Goal: Task Accomplishment & Management: Manage account settings

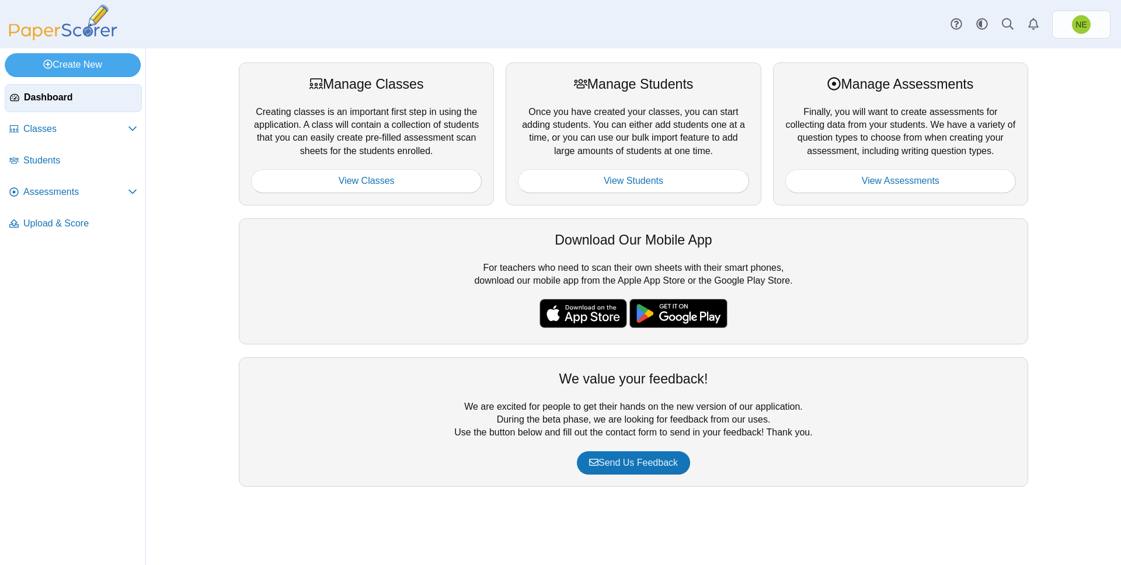
click at [198, 162] on div "Manage Classes Creating classes is an important first step in using the applica…" at bounding box center [634, 306] width 876 height 517
click at [55, 187] on span "Assessments" at bounding box center [75, 192] width 104 height 13
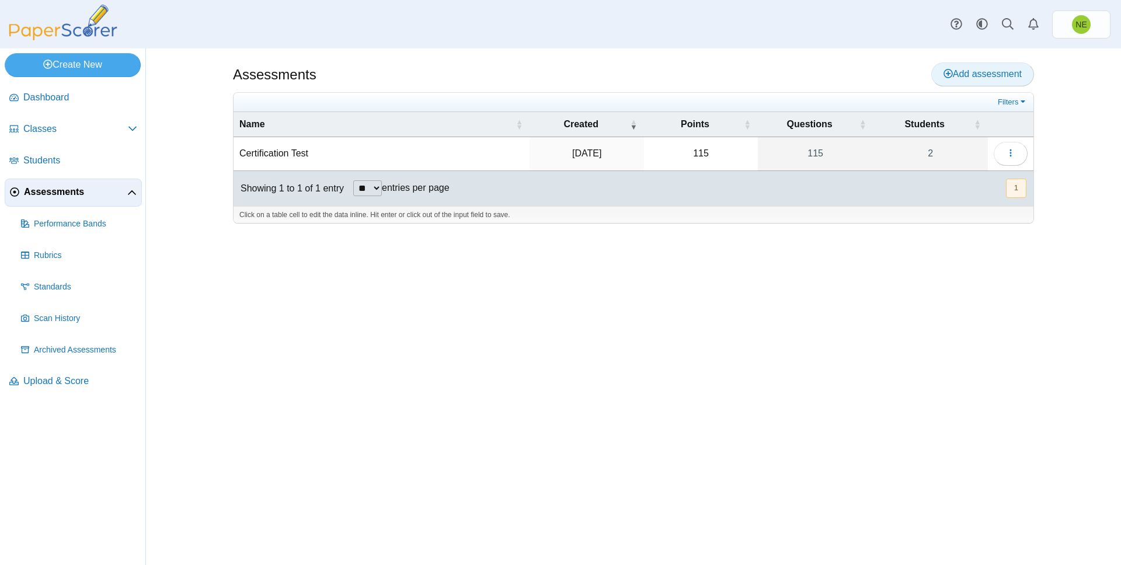
click at [956, 74] on span "Add assessment" at bounding box center [982, 74] width 78 height 10
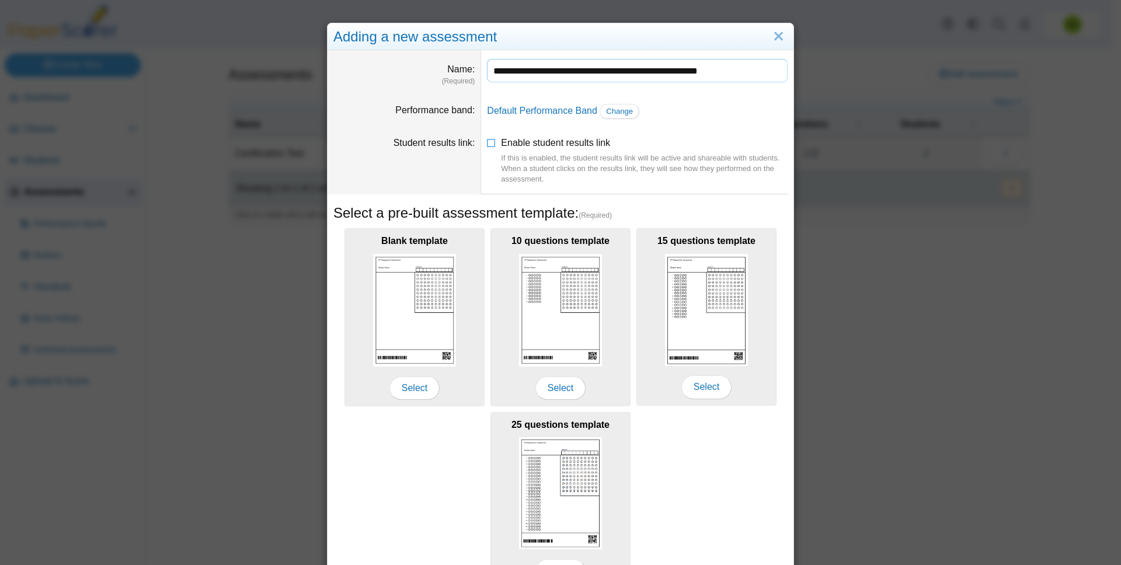
type input "**********"
click at [647, 133] on dd "Enable student results link If this is enabled, the student results link will b…" at bounding box center [637, 161] width 312 height 67
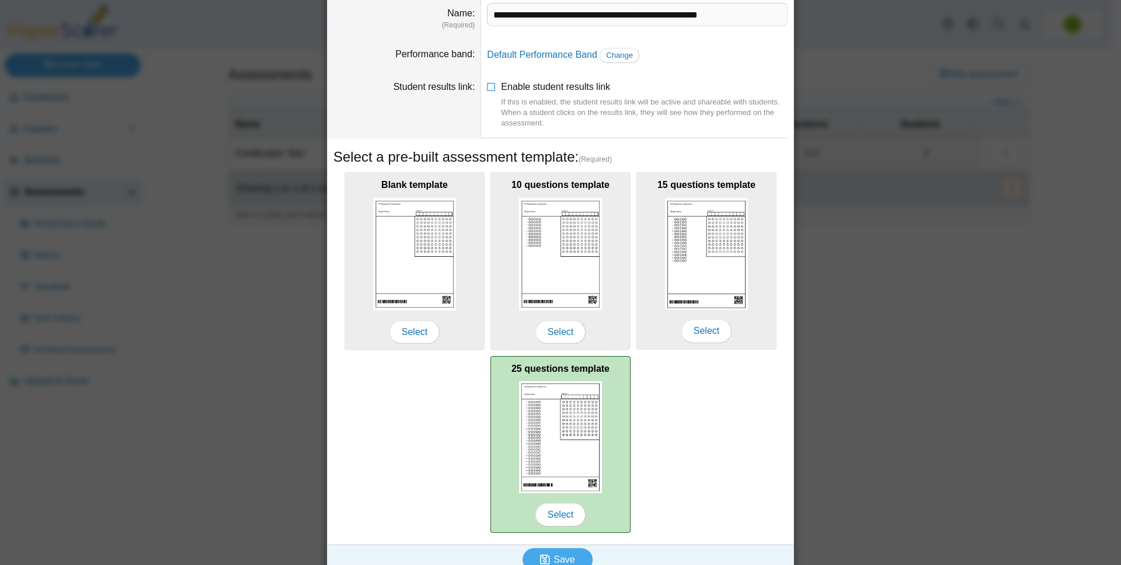
scroll to position [71, 0]
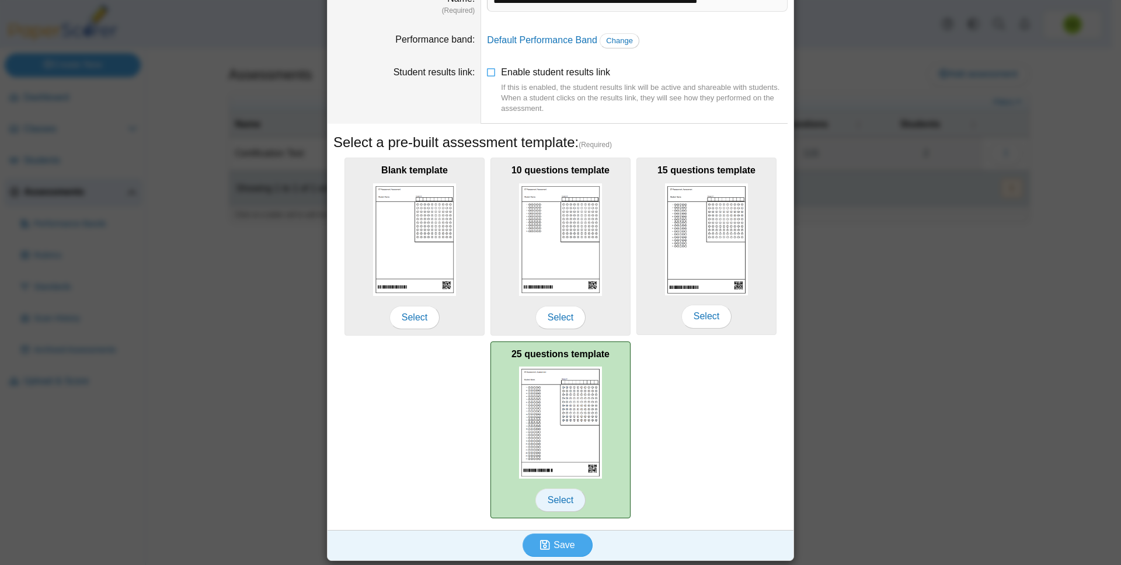
click at [568, 496] on span "Select" at bounding box center [560, 500] width 50 height 23
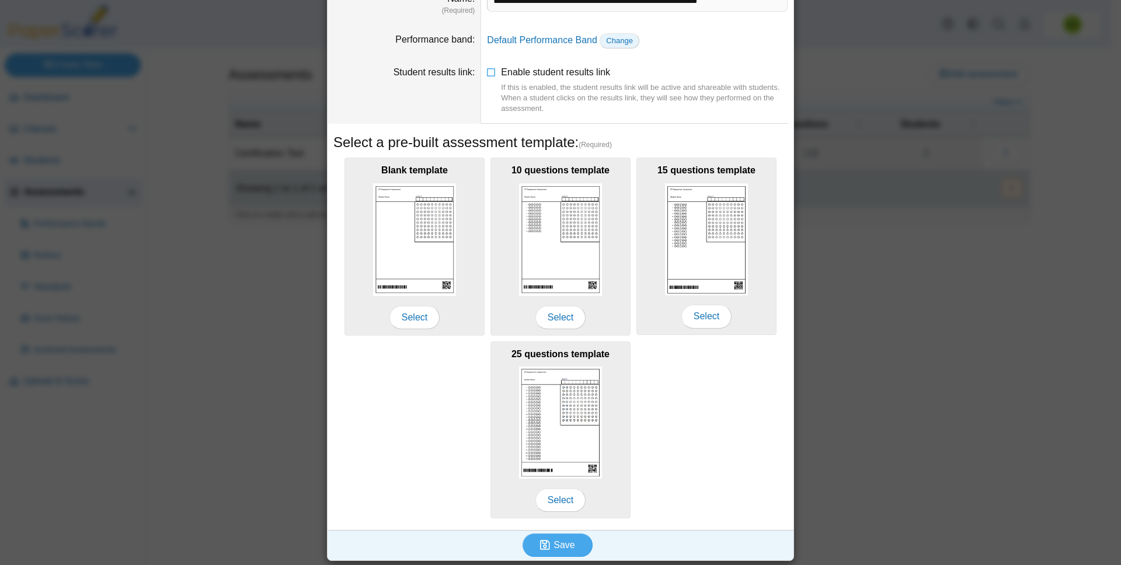
click at [614, 47] on link "Change" at bounding box center [620, 40] width 40 height 15
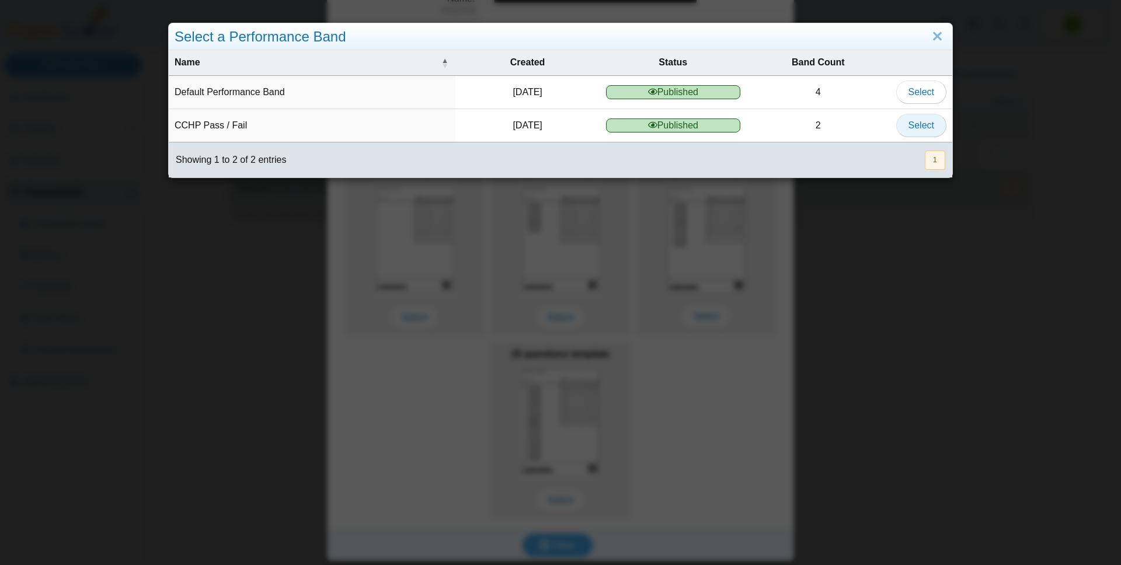
click at [898, 123] on button "Select" at bounding box center [921, 125] width 50 height 23
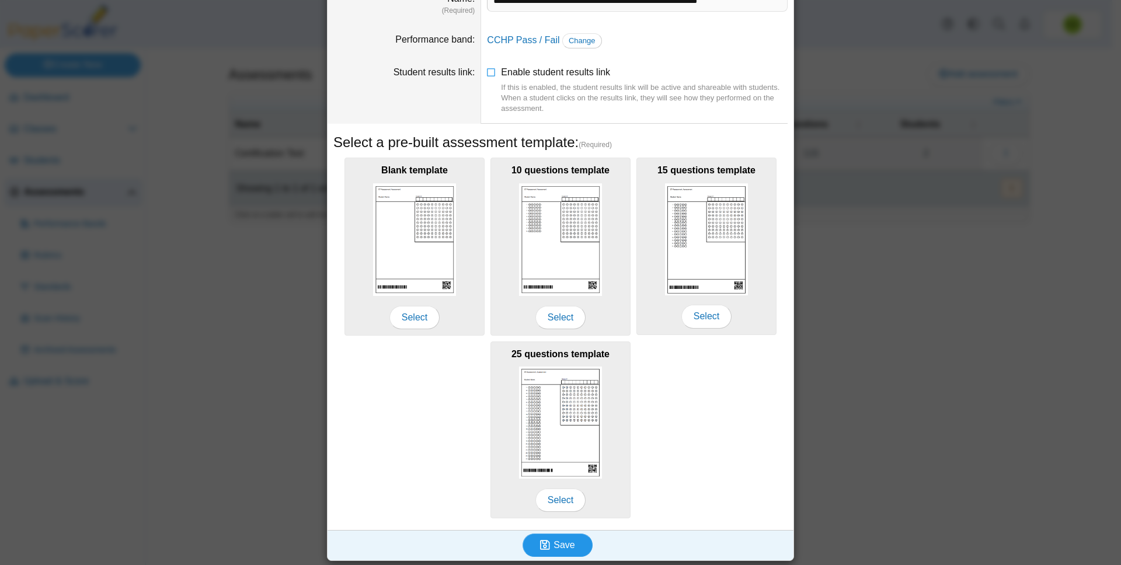
click at [558, 548] on span "Save" at bounding box center [563, 545] width 21 height 10
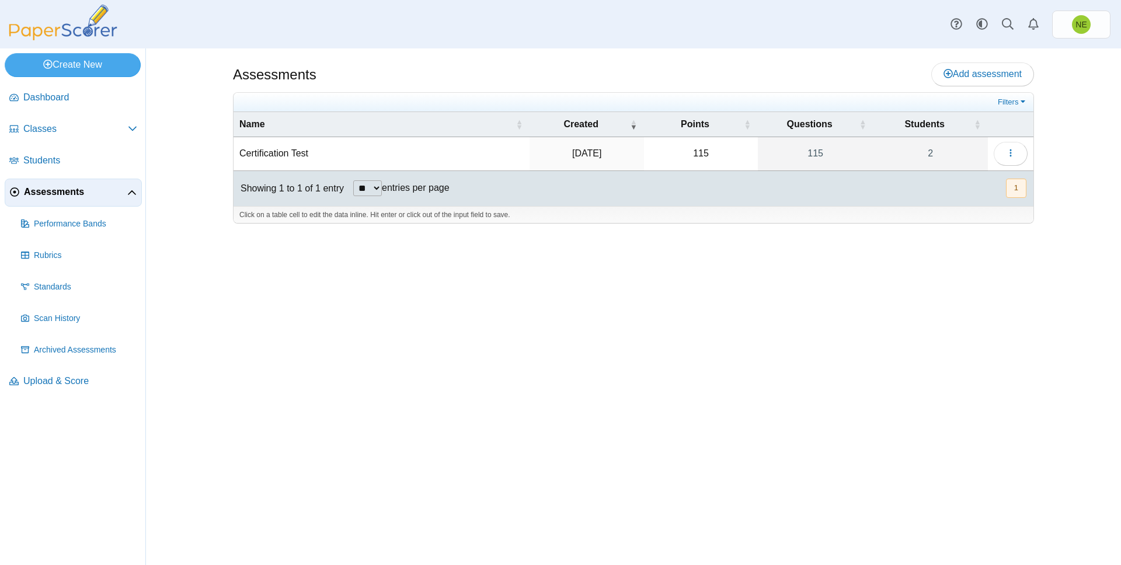
click at [459, 396] on div "Assessments Add assessment 115" at bounding box center [634, 306] width 876 height 517
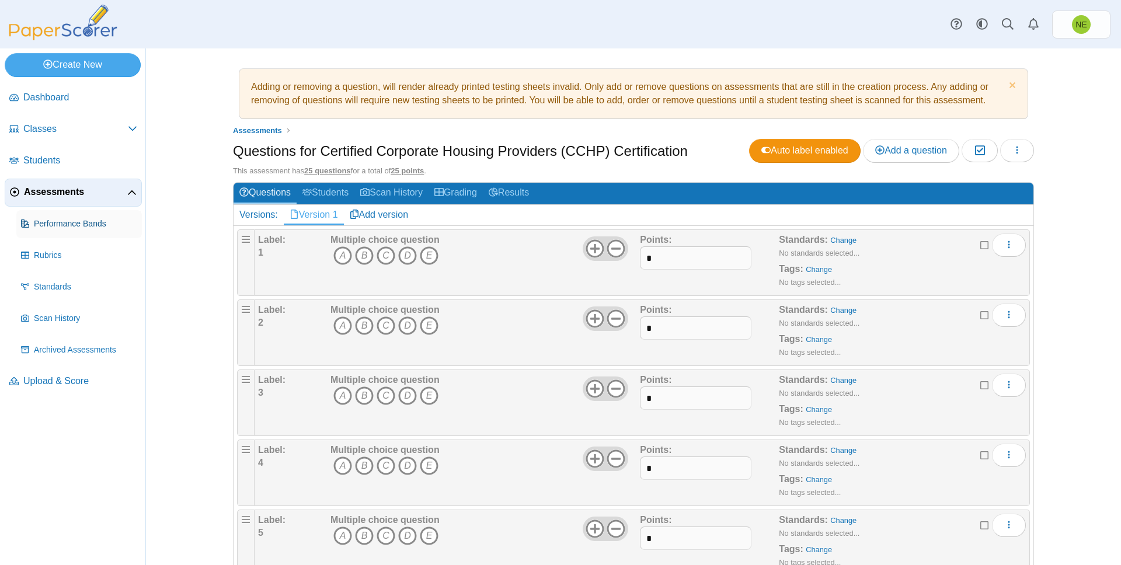
click at [59, 229] on link "Performance Bands" at bounding box center [79, 224] width 126 height 28
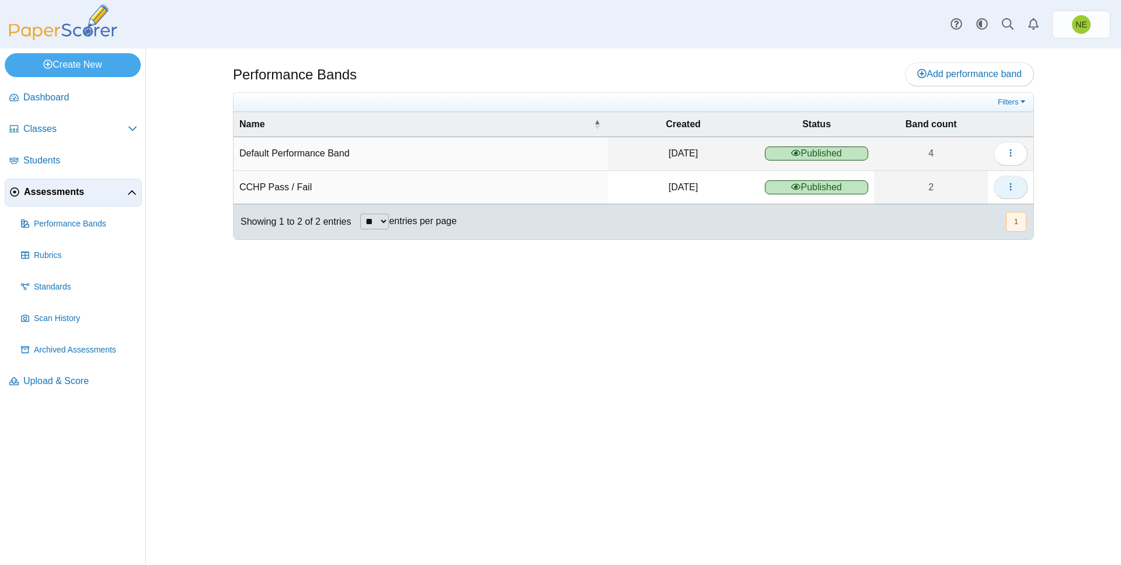
click at [1001, 186] on button "button" at bounding box center [1011, 187] width 34 height 23
click at [909, 215] on link "Details" at bounding box center [957, 214] width 140 height 18
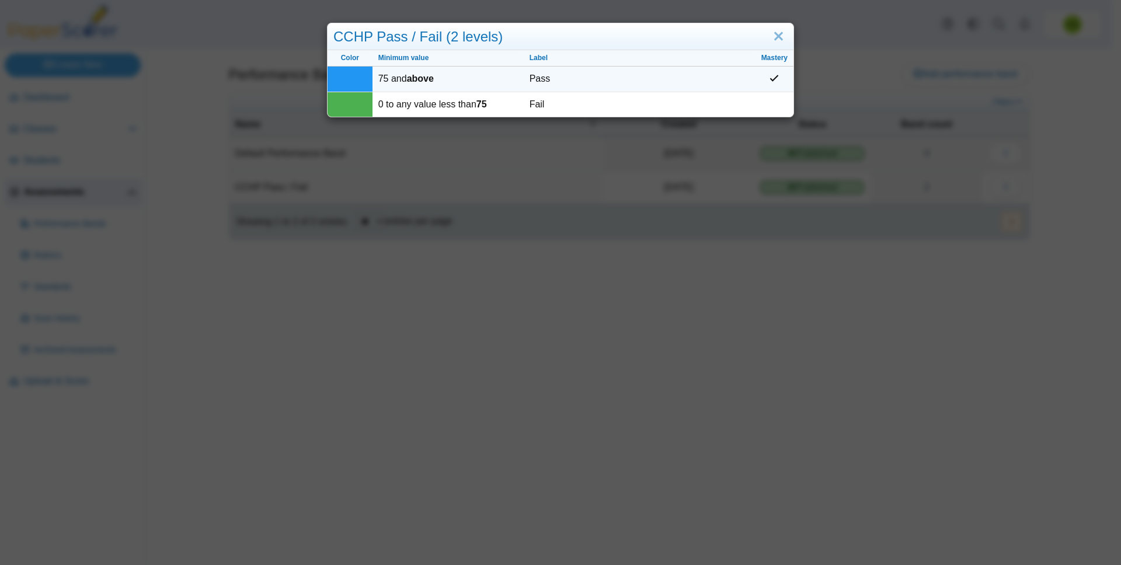
click at [341, 80] on td at bounding box center [350, 79] width 45 height 25
click at [342, 86] on td at bounding box center [350, 79] width 45 height 25
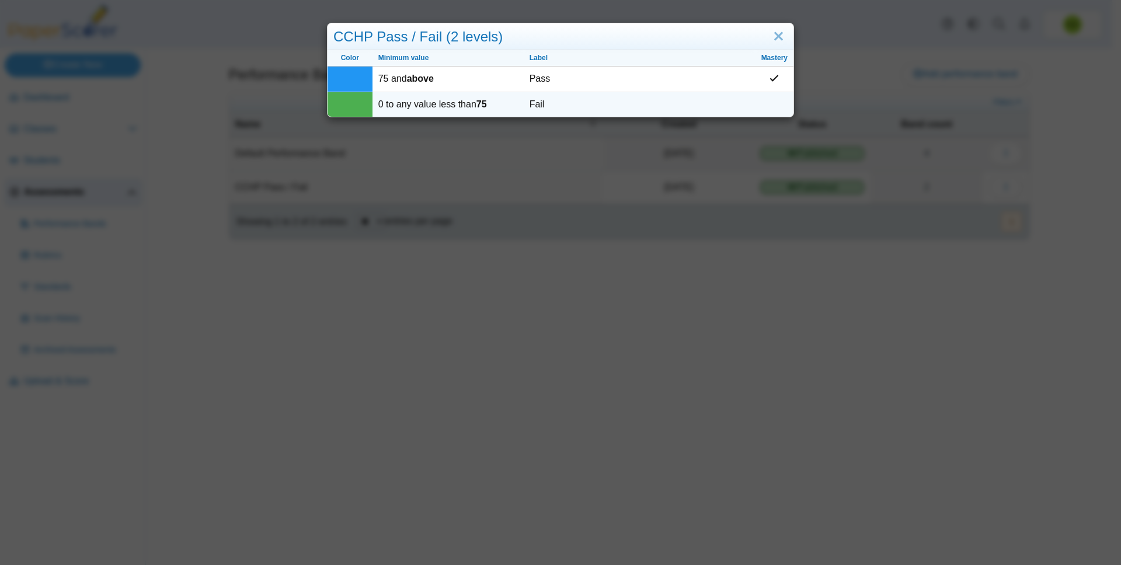
click at [344, 103] on td at bounding box center [350, 104] width 45 height 25
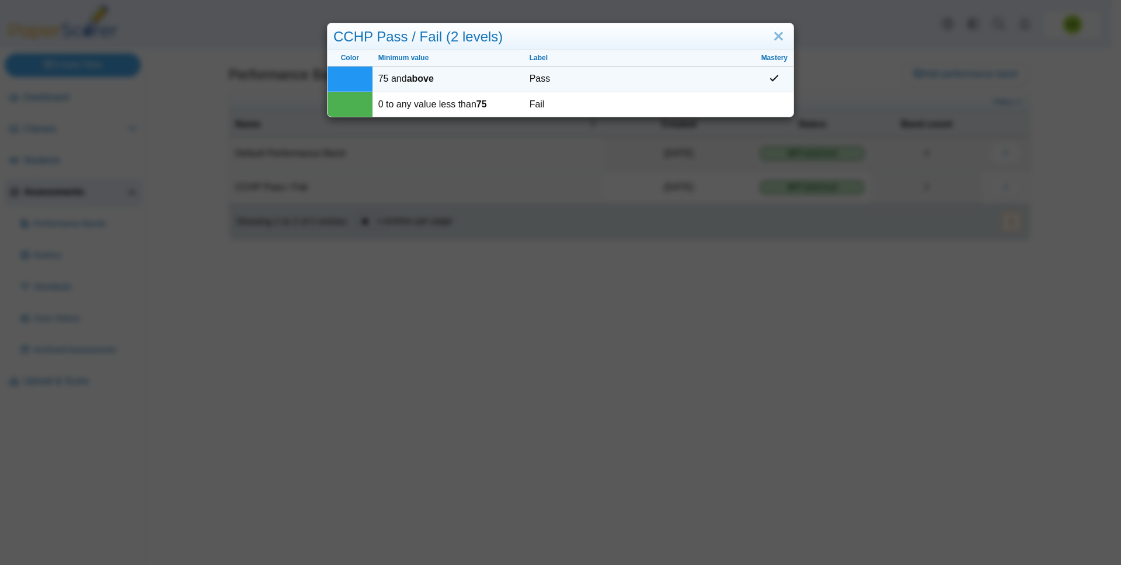
click at [346, 90] on td at bounding box center [350, 79] width 45 height 25
click at [772, 39] on link "Close" at bounding box center [778, 37] width 18 height 20
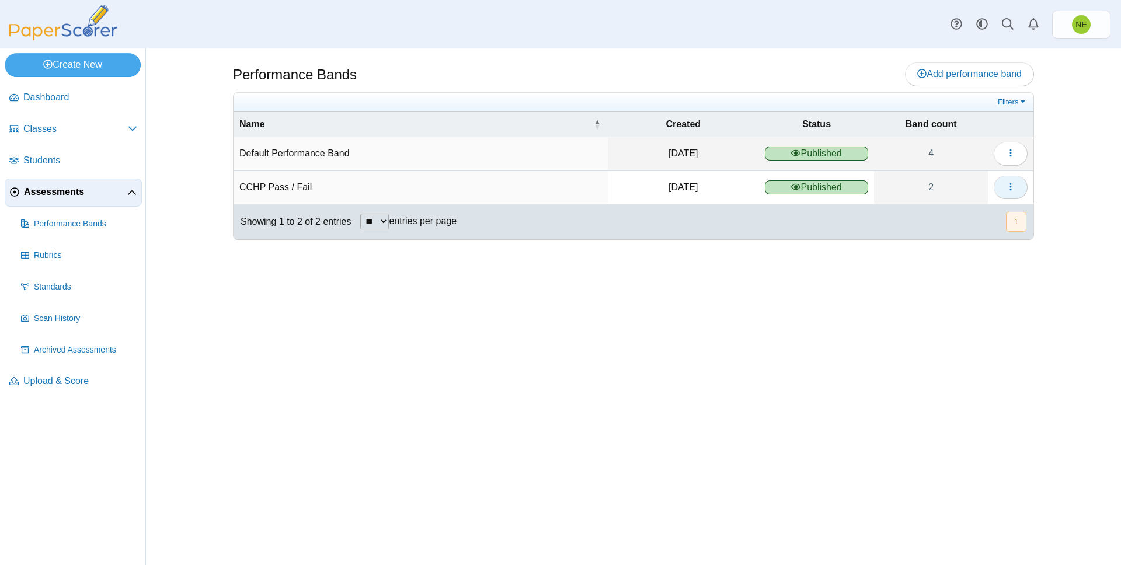
click at [1006, 190] on icon "button" at bounding box center [1010, 186] width 9 height 9
click at [277, 190] on td "CCHP Pass / Fail" at bounding box center [421, 187] width 374 height 33
click at [798, 320] on div "Performance Bands Add performance band" at bounding box center [634, 306] width 876 height 517
click at [1021, 159] on button "button" at bounding box center [1011, 153] width 34 height 23
click at [1050, 159] on div "Performance Bands Add performance band" at bounding box center [634, 306] width 876 height 517
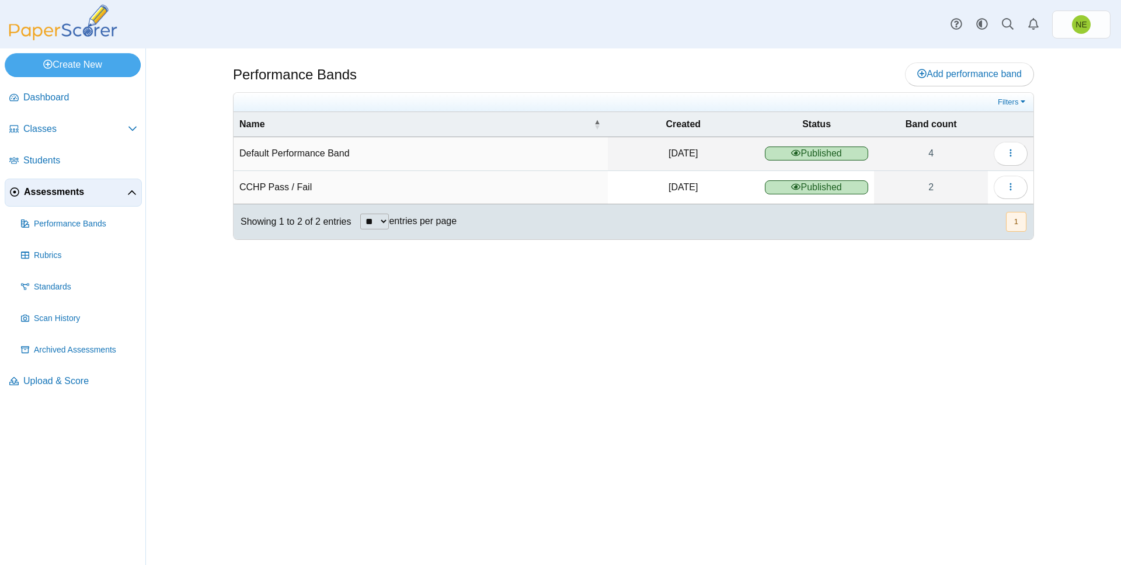
click at [800, 190] on span "Published" at bounding box center [817, 187] width 104 height 14
click at [795, 189] on use at bounding box center [795, 186] width 9 height 6
click at [309, 195] on td "CCHP Pass / Fail" at bounding box center [421, 187] width 374 height 33
click at [54, 284] on span "Standards" at bounding box center [85, 287] width 103 height 12
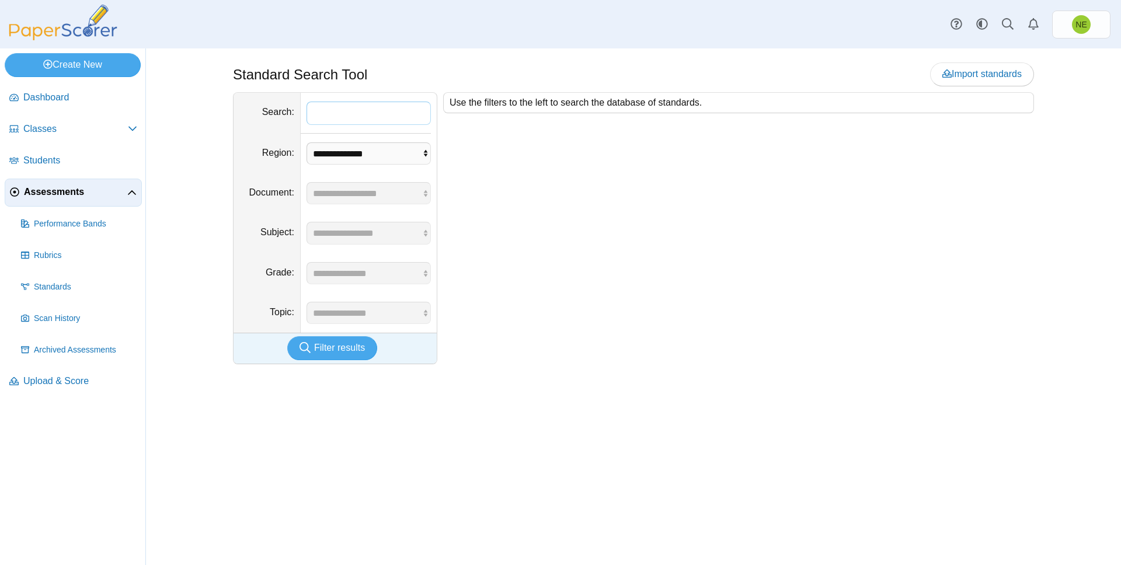
click at [410, 114] on input "Search" at bounding box center [368, 113] width 124 height 23
click at [990, 78] on span "Import standards" at bounding box center [981, 74] width 79 height 10
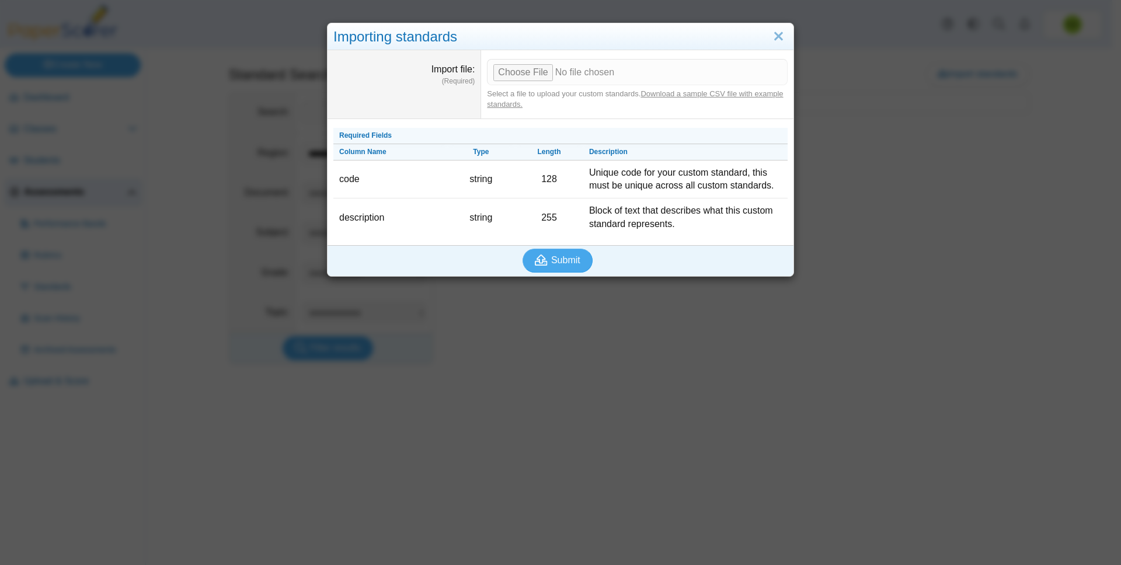
click at [675, 95] on link "Download a sample CSV file with example standards." at bounding box center [635, 98] width 296 height 19
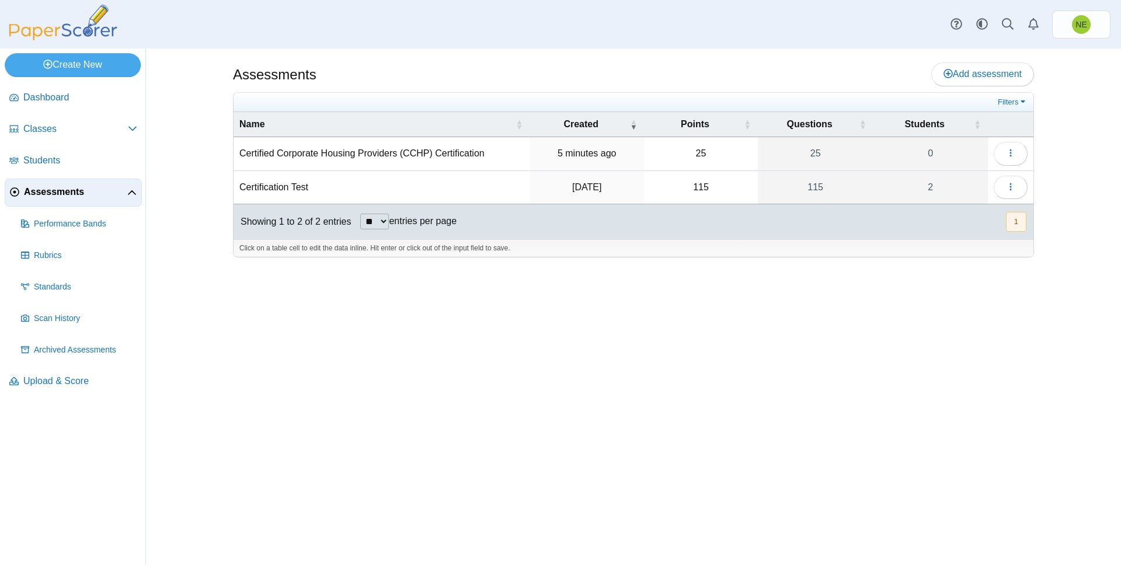
click at [279, 151] on td "Certified Corporate Housing Providers (CCHP) Certification" at bounding box center [382, 153] width 296 height 33
click at [1020, 158] on button "button" at bounding box center [1011, 153] width 34 height 23
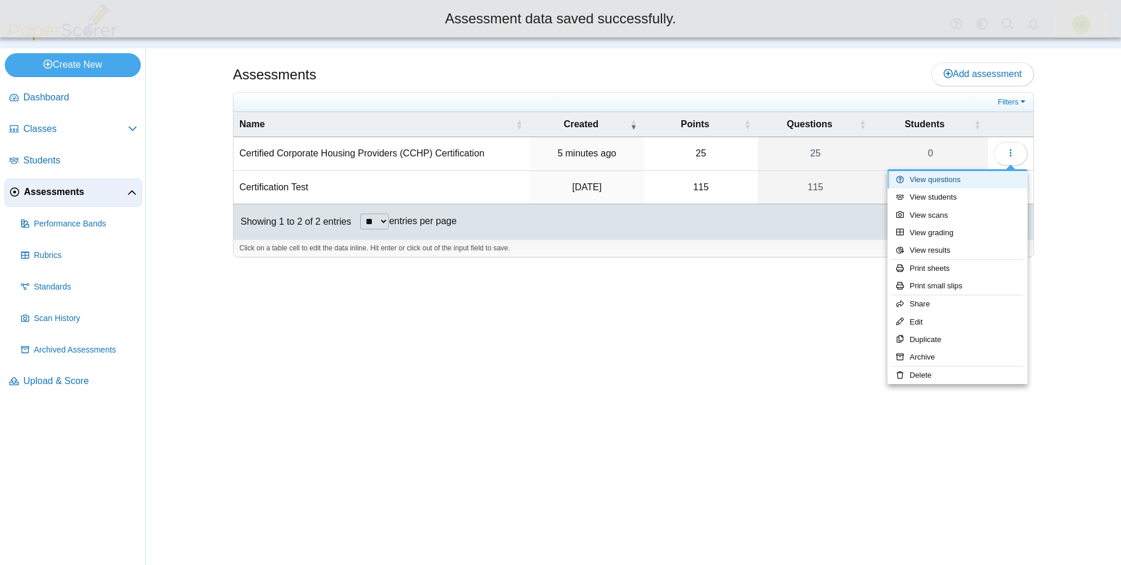
click at [953, 179] on link "View questions" at bounding box center [957, 180] width 140 height 18
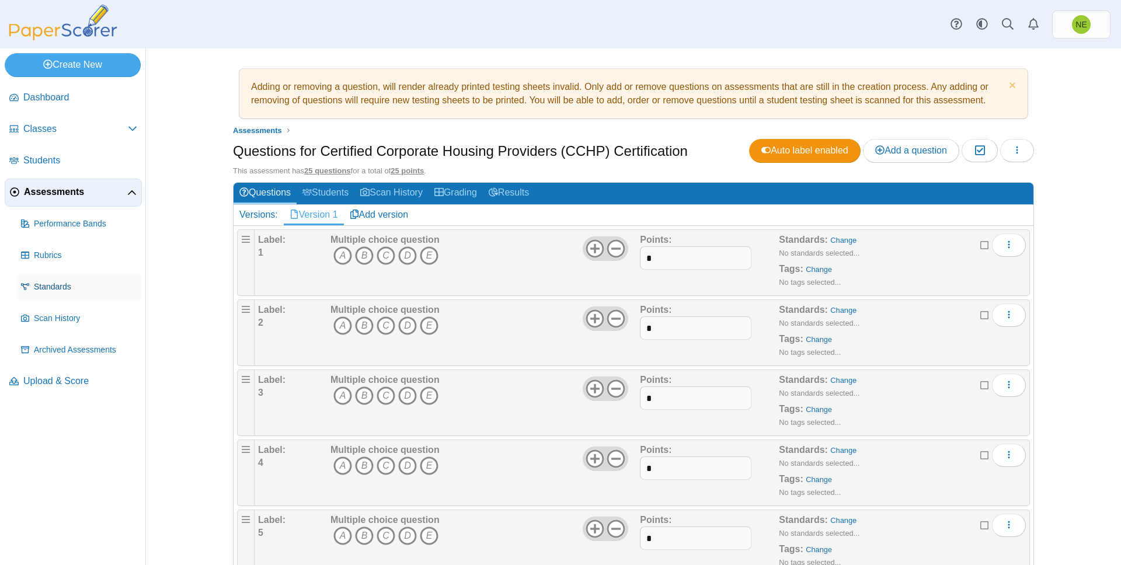
click at [53, 287] on span "Standards" at bounding box center [85, 287] width 103 height 12
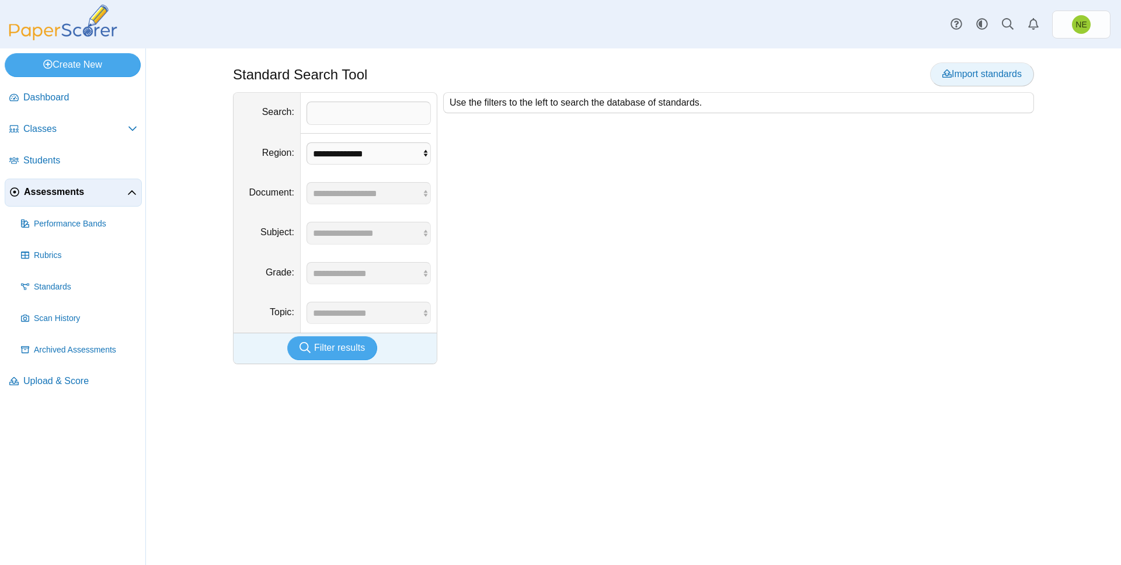
click at [947, 74] on span "Import standards" at bounding box center [981, 74] width 79 height 10
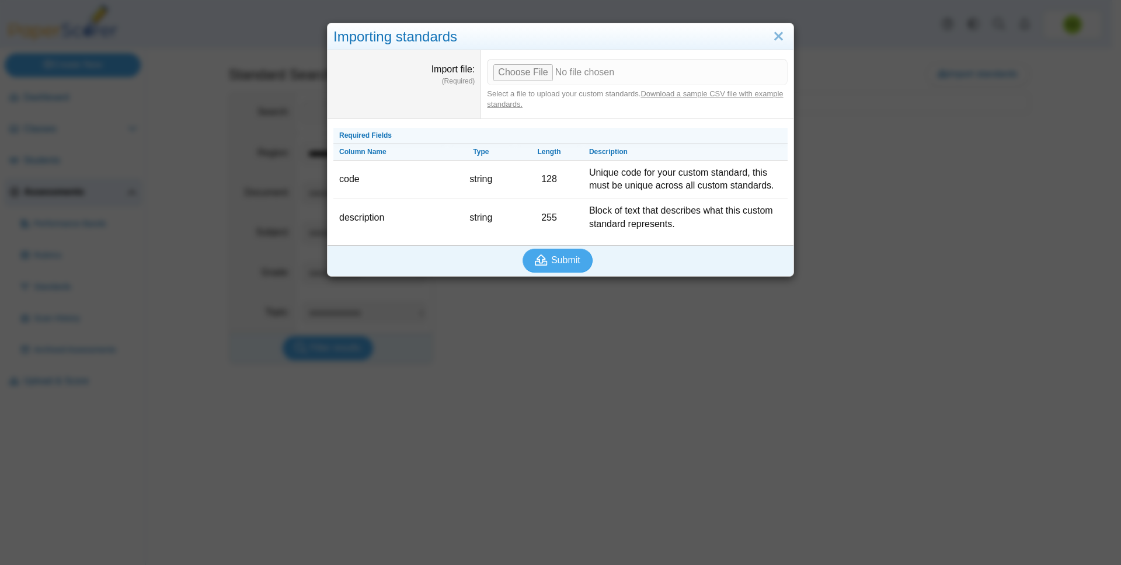
click at [702, 98] on div "Select a file to upload your custom standards. Download a sample CSV file with …" at bounding box center [637, 99] width 301 height 21
click at [702, 95] on link "Download a sample CSV file with example standards." at bounding box center [635, 98] width 296 height 19
click at [578, 264] on button "Submit" at bounding box center [557, 260] width 70 height 23
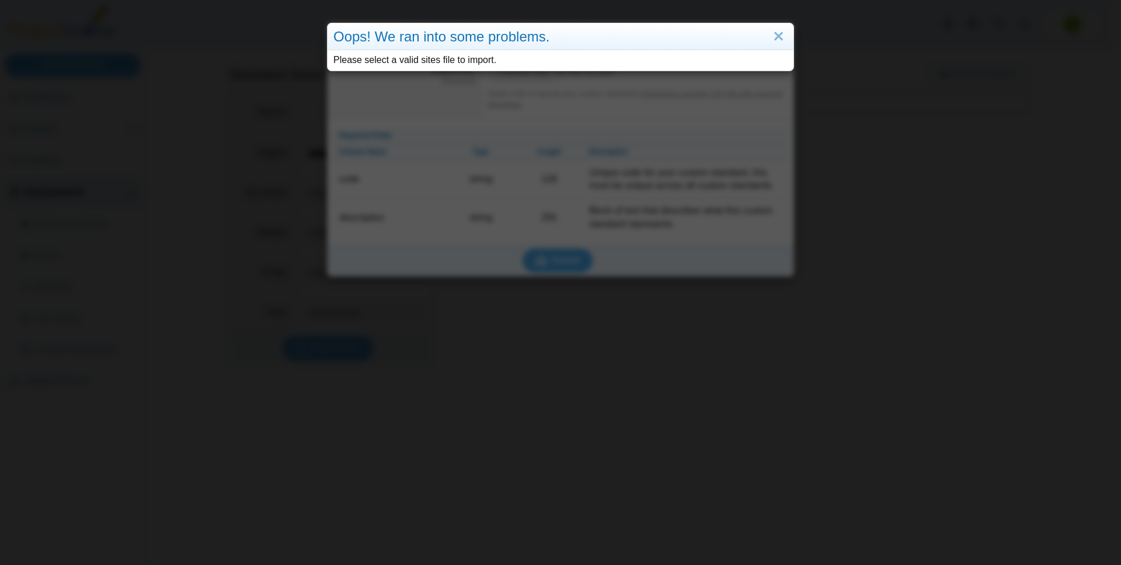
click at [593, 250] on div "Oops! We ran into some problems. Please select a valid sites file to import." at bounding box center [560, 282] width 1121 height 565
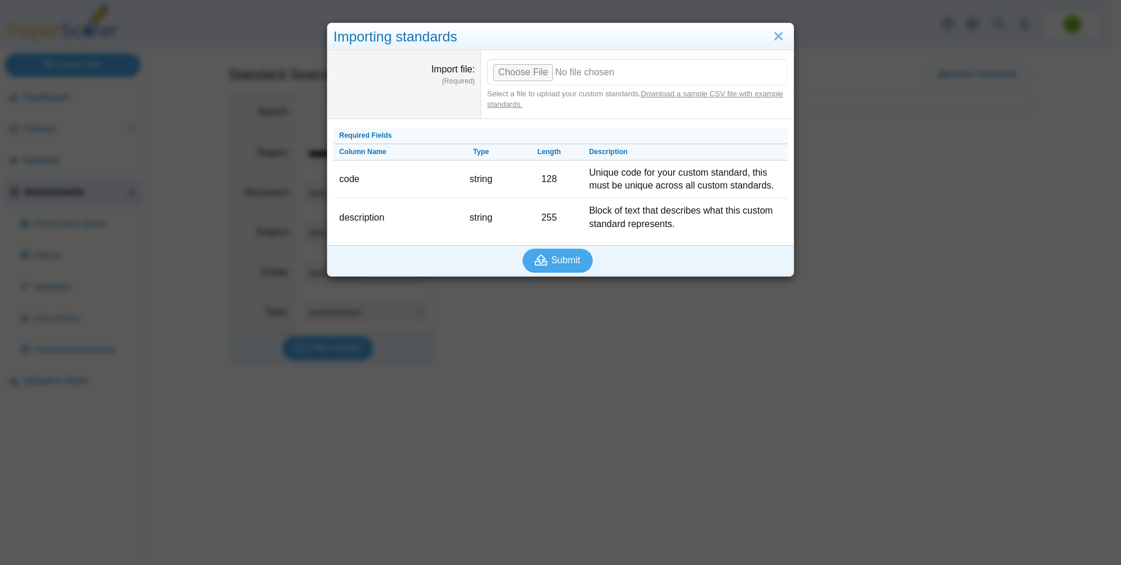
click at [535, 70] on input "Import file" at bounding box center [637, 72] width 301 height 26
type input "**********"
click at [553, 254] on button "Submit" at bounding box center [557, 260] width 70 height 23
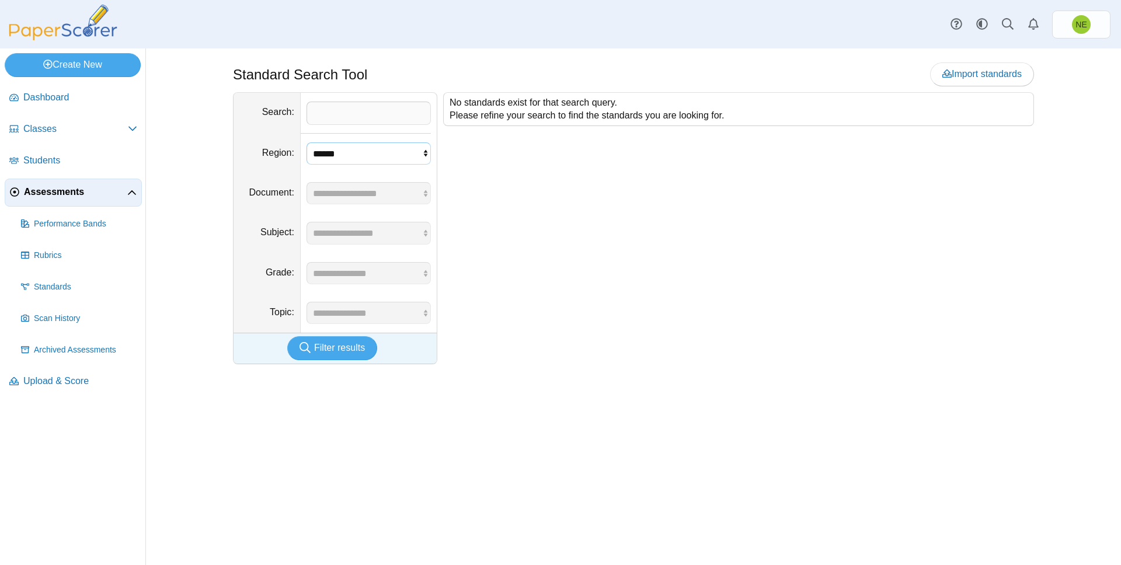
click at [377, 154] on select "**********" at bounding box center [368, 153] width 124 height 22
click at [333, 120] on input "Search" at bounding box center [368, 113] width 124 height 23
click at [51, 283] on span "Standards" at bounding box center [85, 287] width 103 height 12
click at [338, 115] on input "Search" at bounding box center [368, 113] width 124 height 23
click at [357, 169] on dd "**********" at bounding box center [369, 154] width 136 height 40
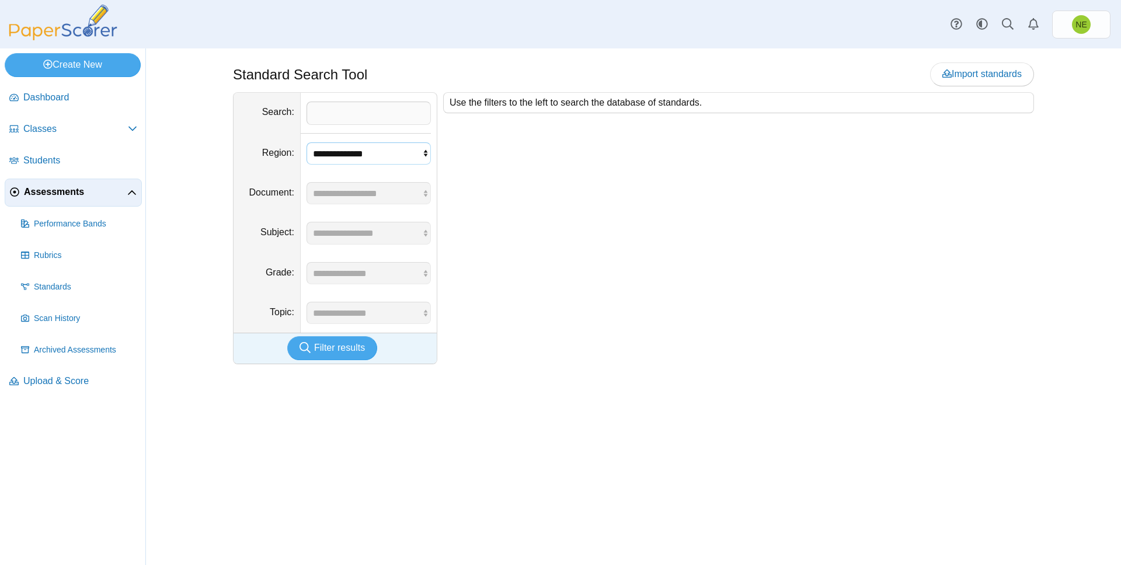
click at [356, 160] on select "**********" at bounding box center [368, 153] width 124 height 22
select select "*"
click at [306, 142] on select "**********" at bounding box center [368, 153] width 124 height 22
click at [51, 188] on span "Assessments" at bounding box center [75, 192] width 103 height 13
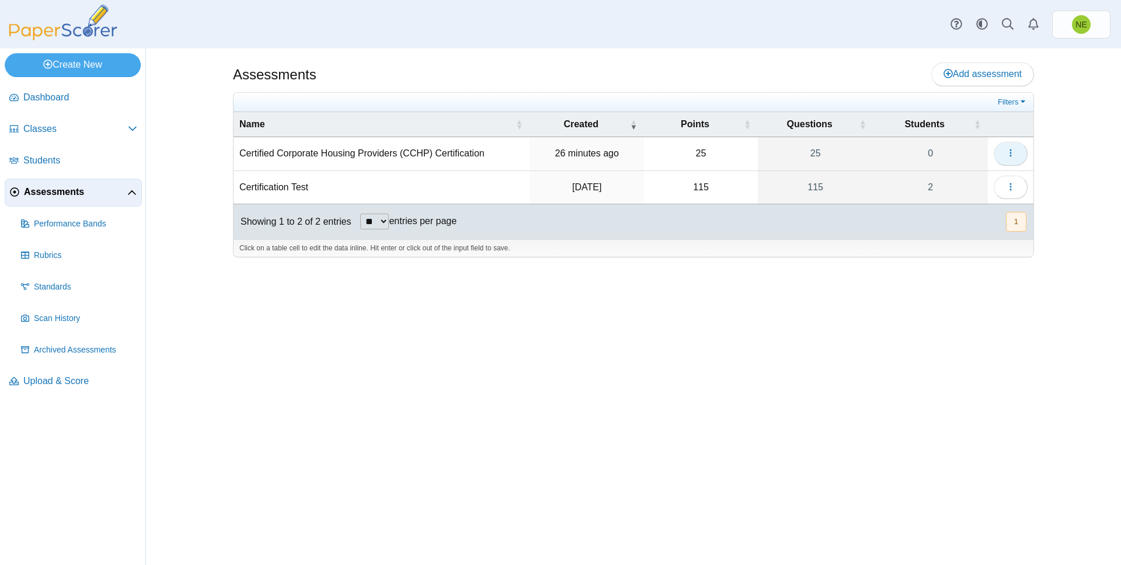
click at [1008, 151] on icon "button" at bounding box center [1010, 152] width 9 height 9
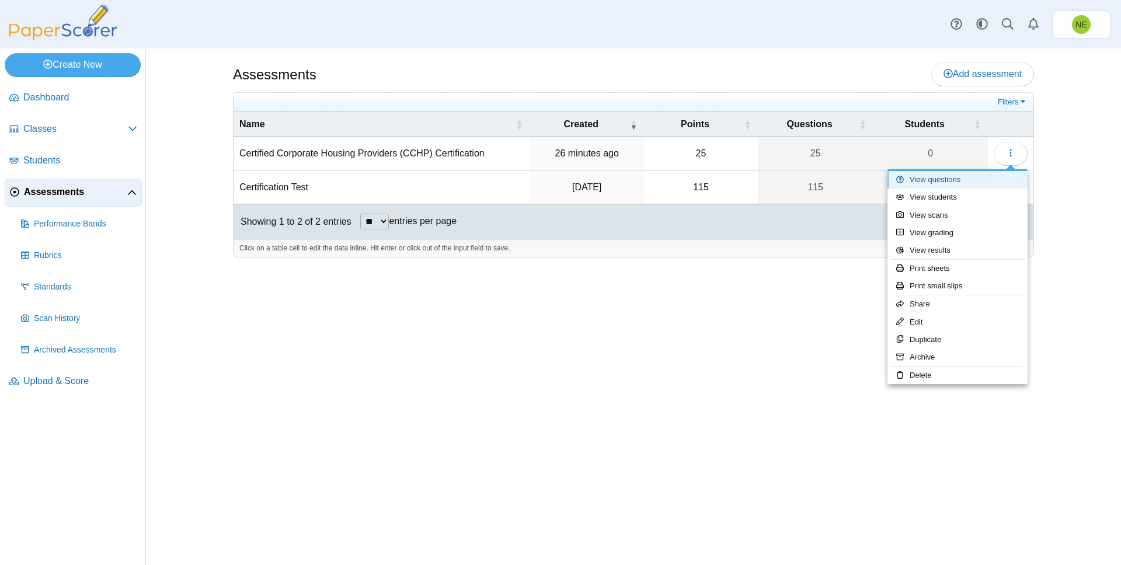
click at [938, 183] on link "View questions" at bounding box center [957, 180] width 140 height 18
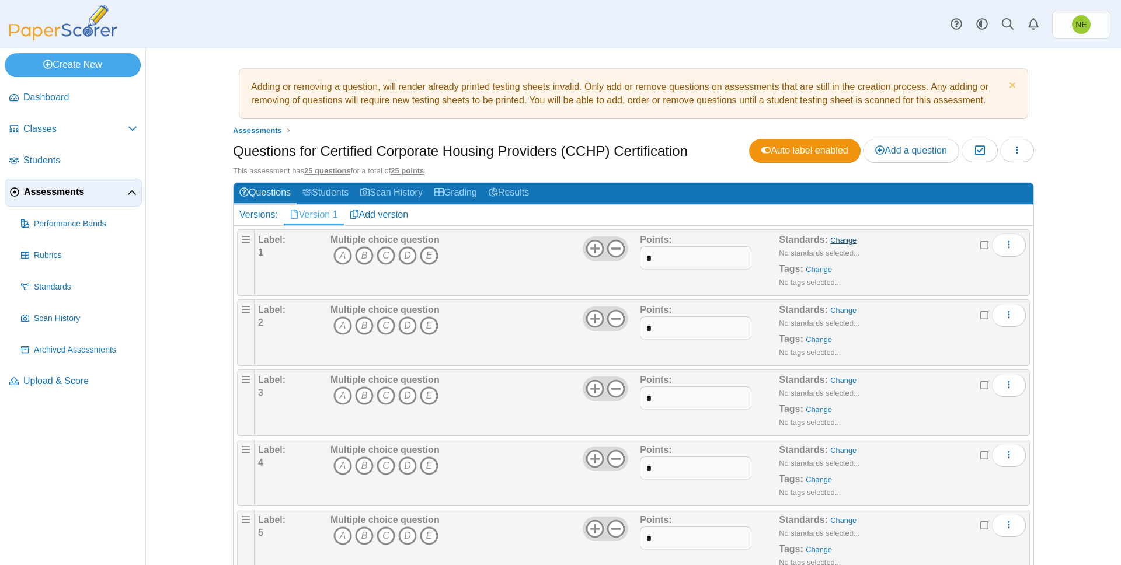
click at [836, 240] on link "Change" at bounding box center [843, 240] width 26 height 9
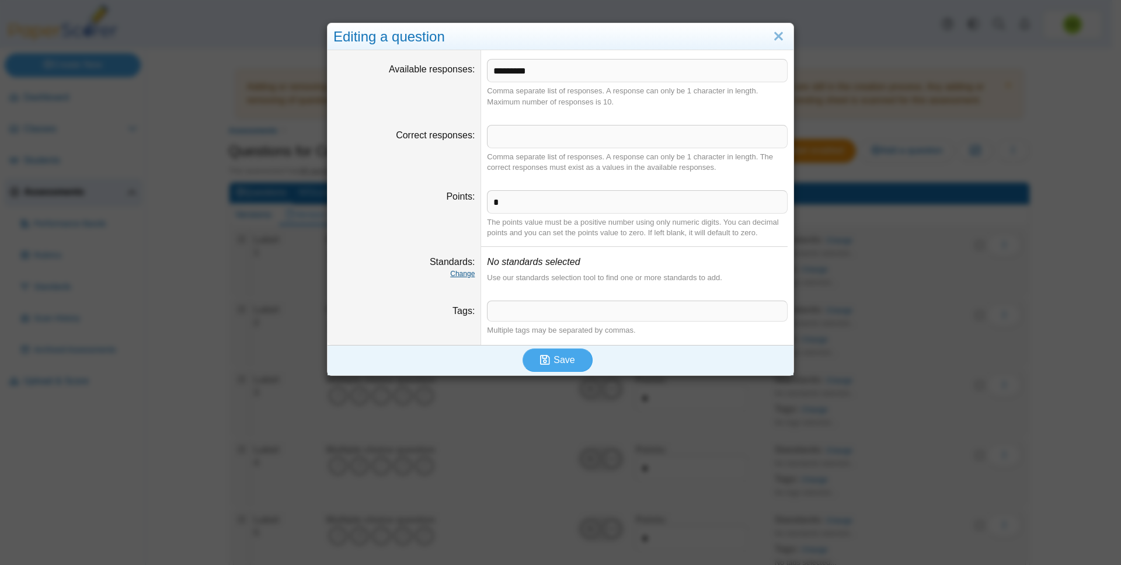
click at [464, 272] on link "Change" at bounding box center [462, 274] width 25 height 8
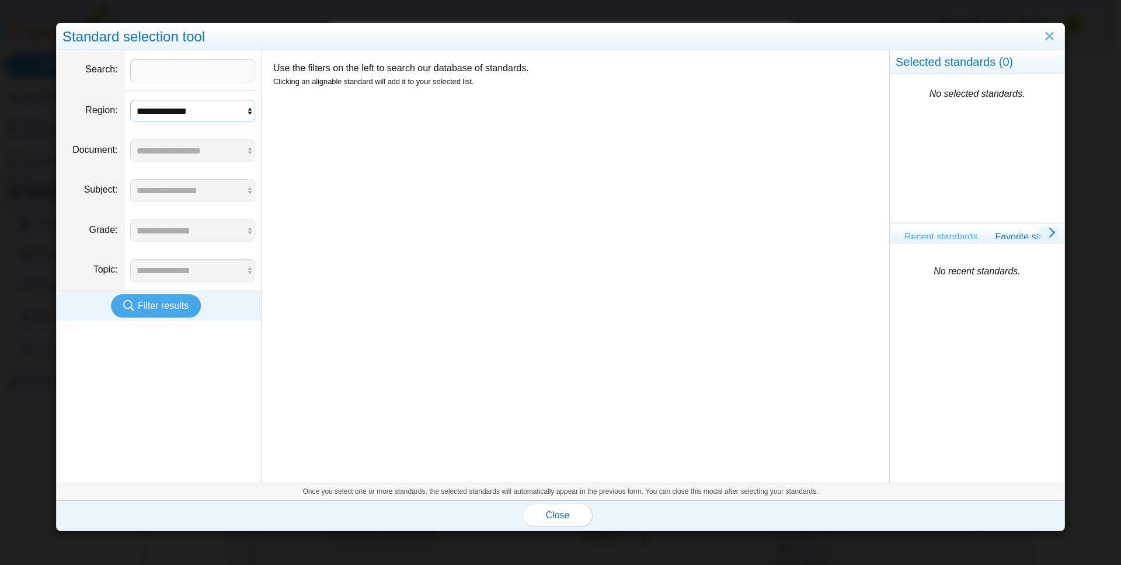
click at [186, 104] on select "**********" at bounding box center [193, 111] width 126 height 22
select select "*"
click at [130, 100] on select "**********" at bounding box center [193, 111] width 126 height 22
click at [143, 304] on span "Filter results" at bounding box center [163, 306] width 51 height 10
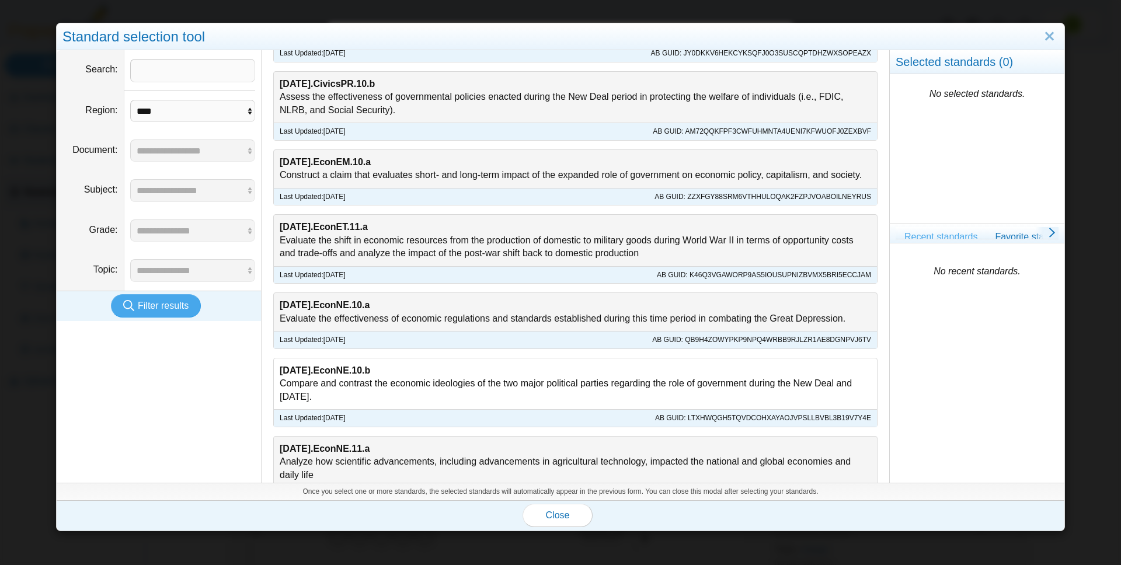
scroll to position [1438, 0]
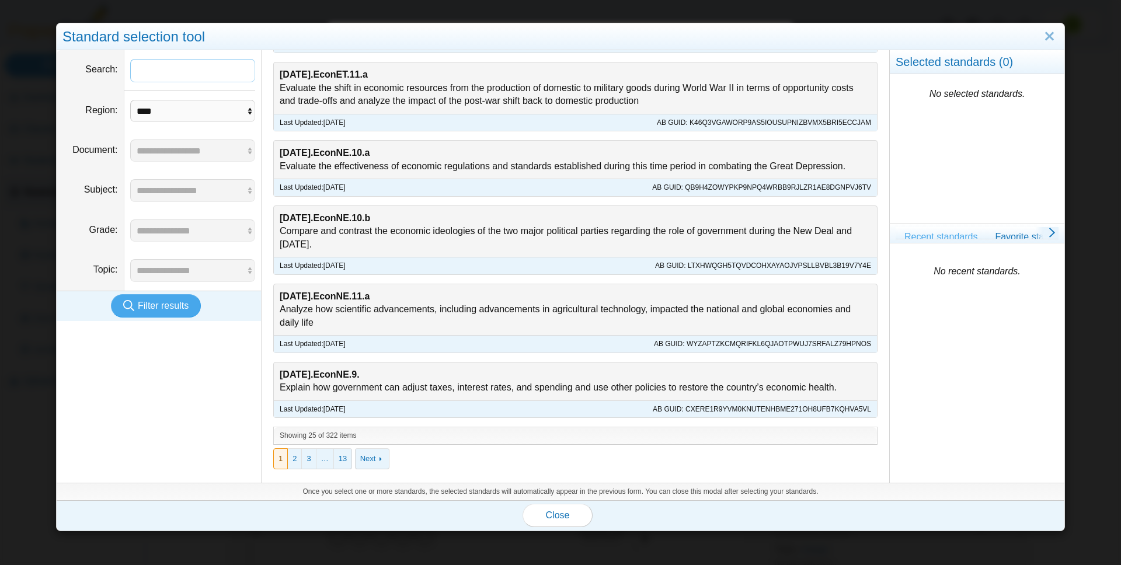
click at [161, 71] on input "Search" at bounding box center [193, 70] width 126 height 23
click at [111, 294] on button "Filter results" at bounding box center [156, 305] width 90 height 23
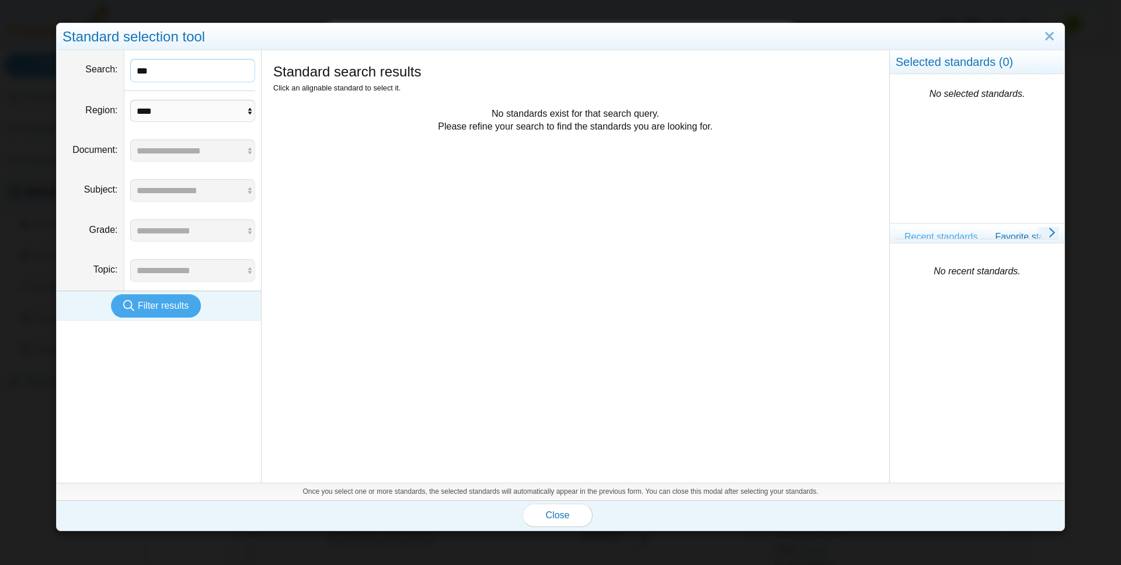
scroll to position [0, 0]
type input "*"
click at [1040, 40] on link "Close" at bounding box center [1049, 37] width 18 height 20
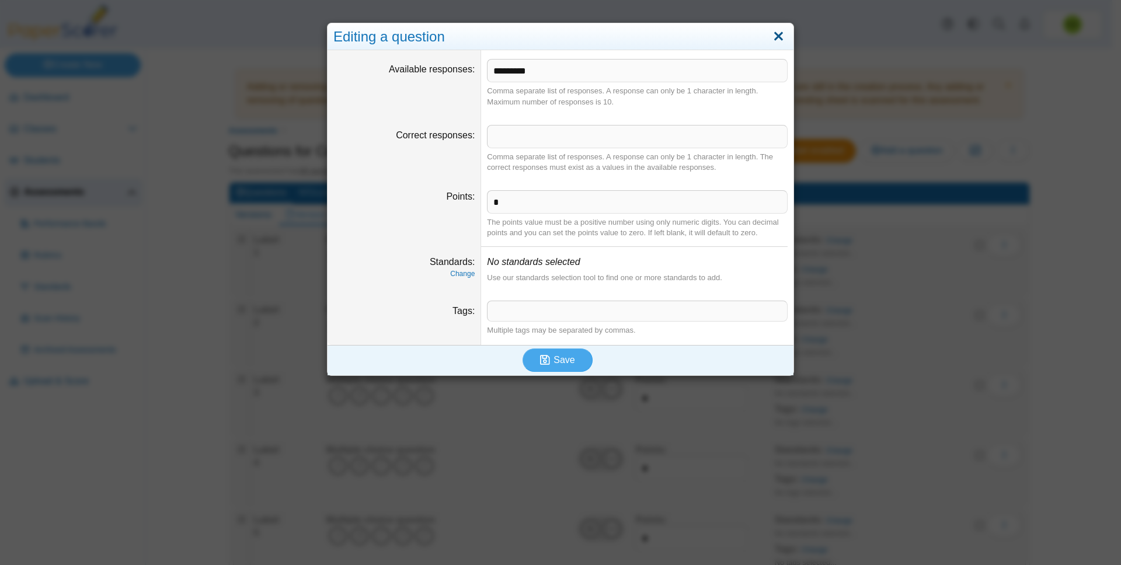
click at [770, 33] on link "Close" at bounding box center [778, 37] width 18 height 20
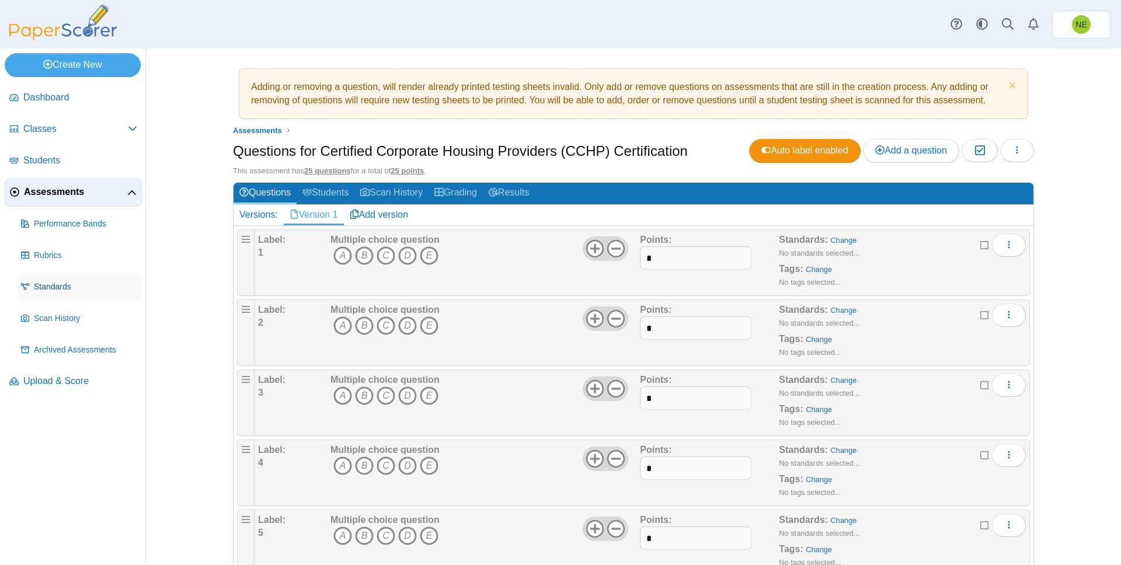
click at [44, 284] on span "Standards" at bounding box center [85, 287] width 103 height 12
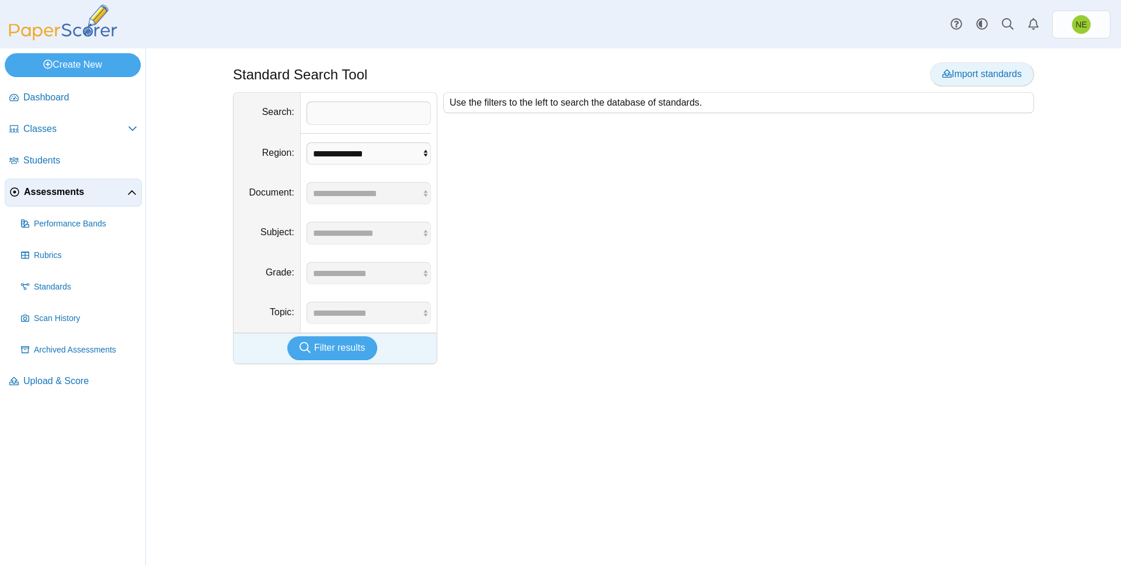
click at [954, 66] on link "Import standards" at bounding box center [982, 73] width 104 height 23
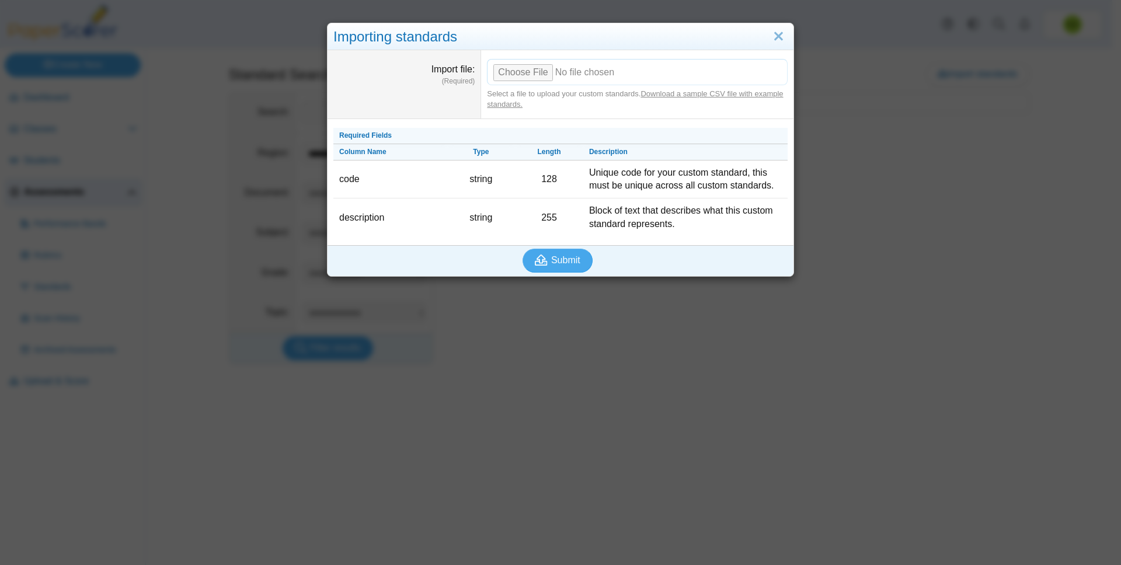
click at [522, 70] on input "Import file" at bounding box center [637, 72] width 301 height 26
type input "**********"
click at [570, 263] on span "Submit" at bounding box center [565, 260] width 29 height 10
